Goal: Check status: Check status

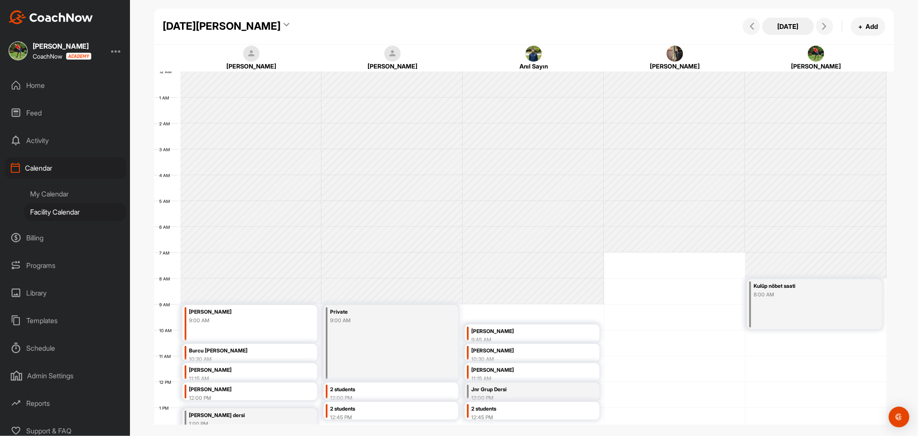
scroll to position [149, 0]
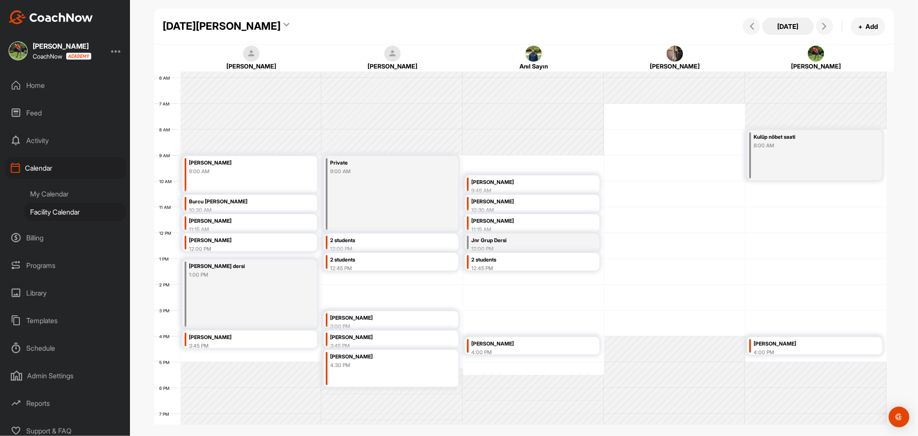
click at [785, 26] on button "[DATE]" at bounding box center [788, 26] width 52 height 17
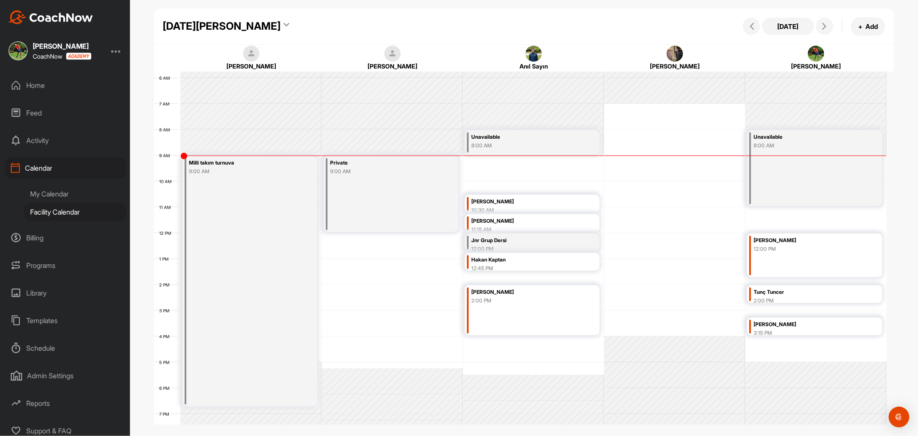
click at [502, 242] on div "Jnr Grup Dersi" at bounding box center [523, 240] width 105 height 10
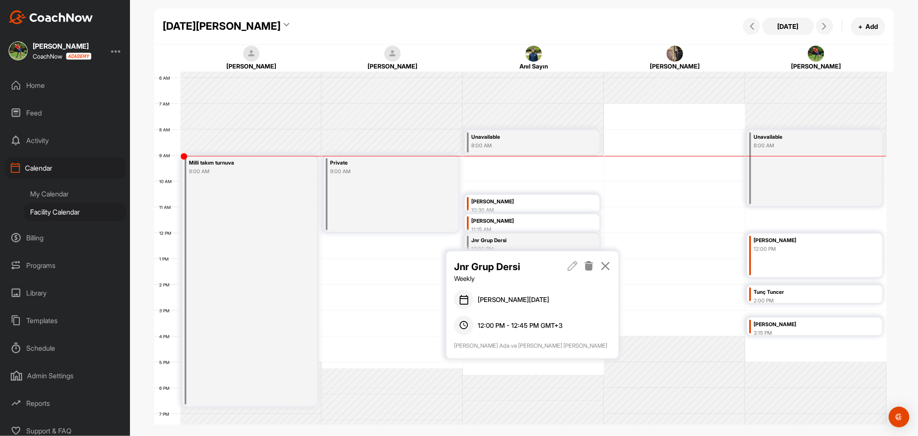
drag, startPoint x: 471, startPoint y: 354, endPoint x: 453, endPoint y: 347, distance: 19.6
click at [453, 347] on div "Jnr Grup Dersi Weekly [PERSON_NAME][DATE] 12:00 PM - 12:45 PM GMT+3 [PERSON_NAM…" at bounding box center [532, 304] width 172 height 107
copy div "[PERSON_NAME] Ada ve [PERSON_NAME] [PERSON_NAME]"
click at [607, 264] on icon at bounding box center [605, 265] width 10 height 9
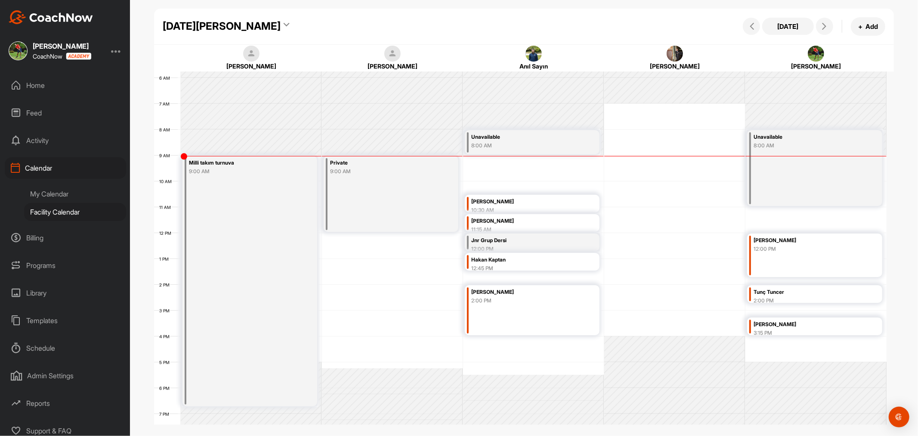
click at [366, 182] on div "Private 9:00 AM" at bounding box center [391, 194] width 135 height 76
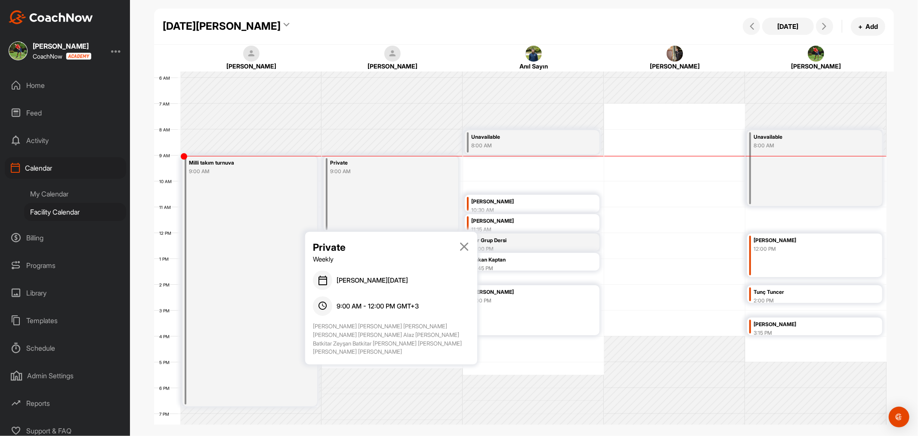
drag, startPoint x: 392, startPoint y: 353, endPoint x: 308, endPoint y: 327, distance: 87.5
click at [308, 327] on div "Private Weekly [PERSON_NAME][DATE] 9:00 AM - 12:00 PM GMT+3 [PERSON_NAME] [PERS…" at bounding box center [391, 298] width 172 height 133
copy div "[PERSON_NAME] [PERSON_NAME] [PERSON_NAME] [PERSON_NAME] [PERSON_NAME] Alaz [PER…"
click at [467, 244] on icon at bounding box center [464, 245] width 10 height 9
